Goal: Find specific page/section: Find specific page/section

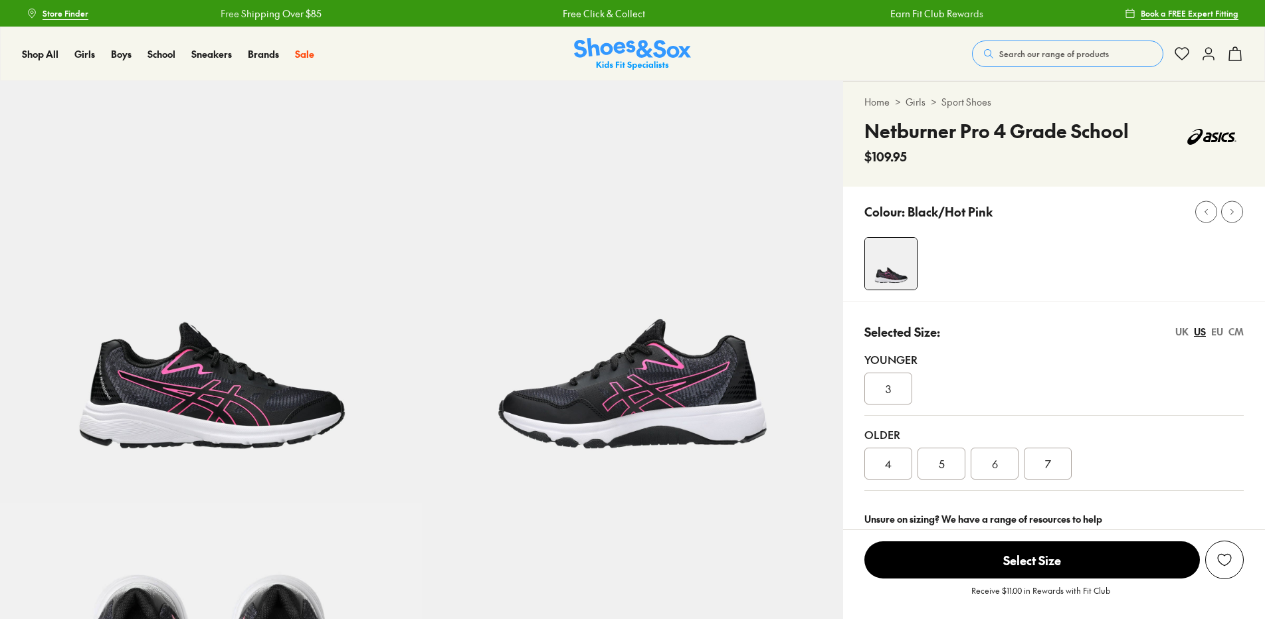
select select "*"
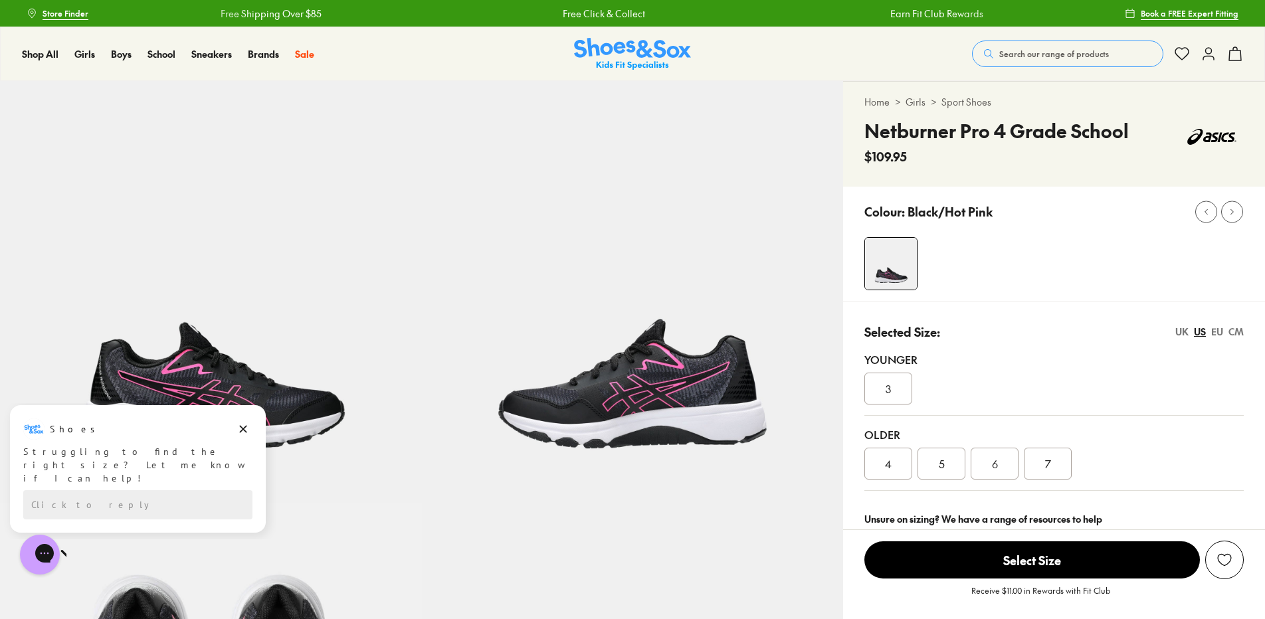
click at [1149, 53] on div "Close dialog Join the FREE Fit Club & Get 10% Back Sign up to join our FREE Fit…" at bounding box center [632, 309] width 1265 height 619
click at [1058, 45] on button "Search our range of products" at bounding box center [1067, 54] width 191 height 27
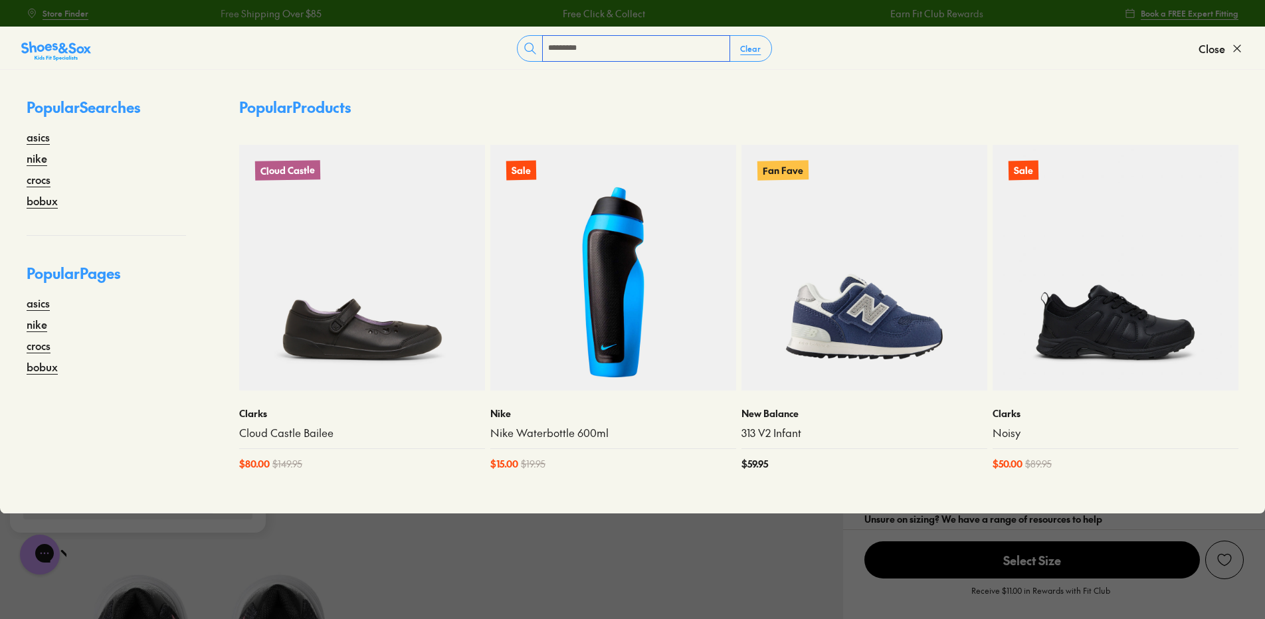
type input "*********"
